Goal: Task Accomplishment & Management: Manage account settings

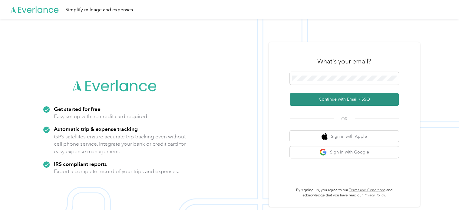
click at [337, 100] on button "Continue with Email / SSO" at bounding box center [344, 99] width 109 height 13
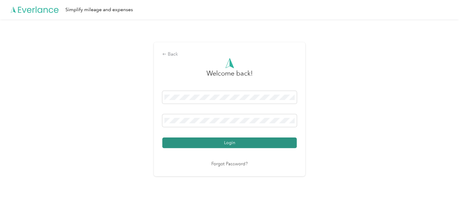
click at [228, 143] on button "Login" at bounding box center [229, 143] width 134 height 11
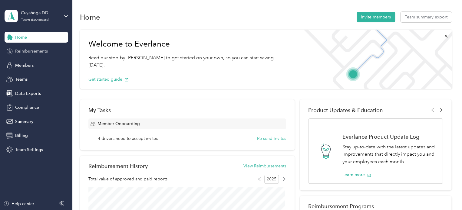
click at [35, 51] on span "Reimbursements" at bounding box center [31, 51] width 33 height 6
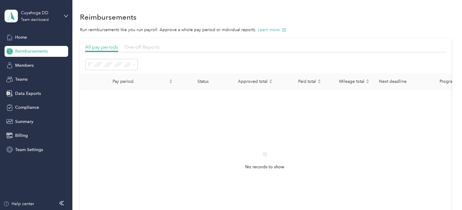
click at [136, 45] on span "One-off Reports" at bounding box center [141, 47] width 35 height 6
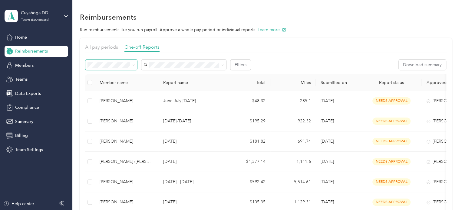
click at [131, 65] on span at bounding box center [132, 65] width 5 height 6
click at [133, 66] on icon at bounding box center [133, 65] width 3 height 3
click at [112, 106] on div "Approved" at bounding box center [111, 108] width 43 height 6
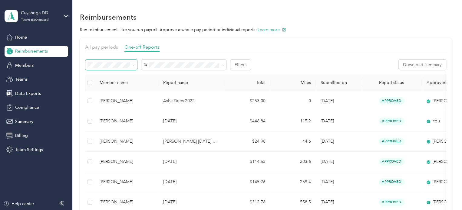
drag, startPoint x: 138, startPoint y: 64, endPoint x: 133, endPoint y: 64, distance: 5.1
click at [138, 64] on div "Filters" at bounding box center [167, 65] width 165 height 11
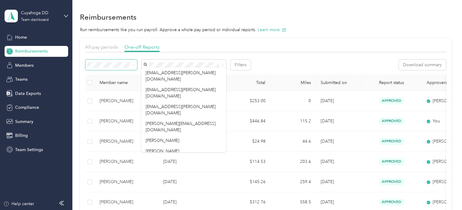
click at [132, 64] on icon at bounding box center [133, 65] width 3 height 3
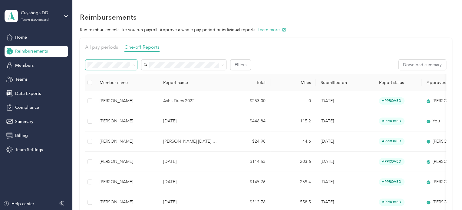
click at [105, 71] on li "All" at bounding box center [111, 76] width 52 height 11
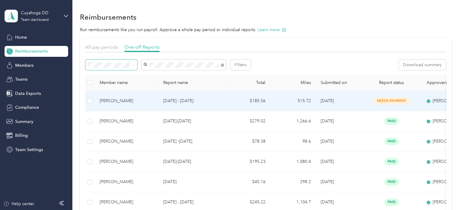
click at [234, 105] on td "$185.56" at bounding box center [247, 101] width 45 height 20
